Goal: Transaction & Acquisition: Download file/media

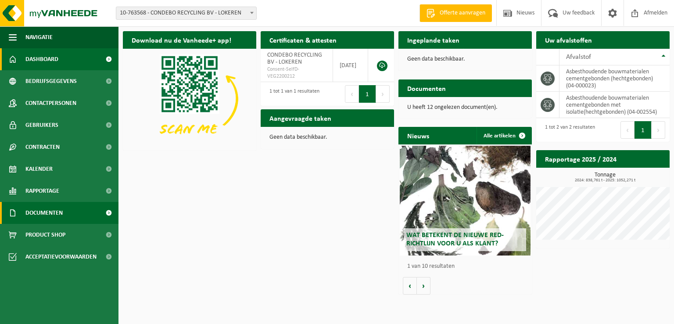
drag, startPoint x: 48, startPoint y: 212, endPoint x: 310, endPoint y: 227, distance: 262.4
click at [48, 212] on span "Documenten" at bounding box center [43, 213] width 37 height 22
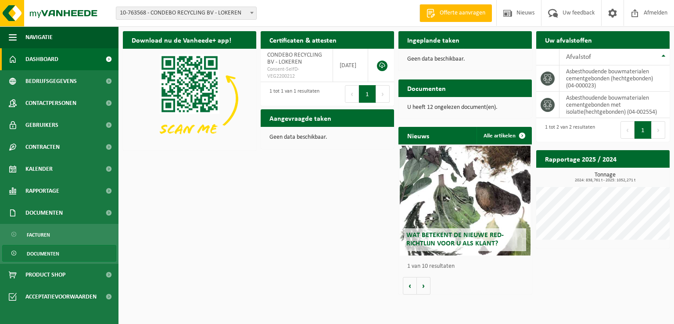
click at [53, 255] on span "Documenten" at bounding box center [43, 253] width 32 height 17
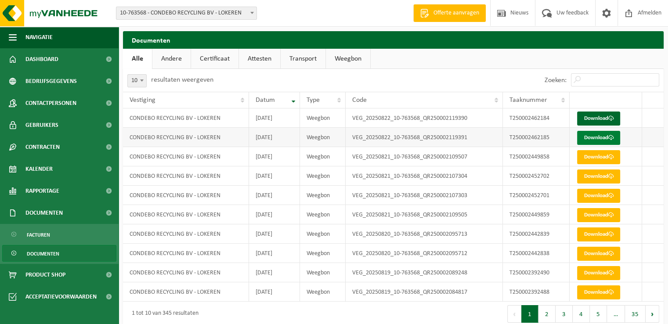
click at [593, 136] on link "Download" at bounding box center [598, 138] width 43 height 14
click at [594, 119] on link "Download" at bounding box center [598, 118] width 43 height 14
